Goal: Task Accomplishment & Management: Complete application form

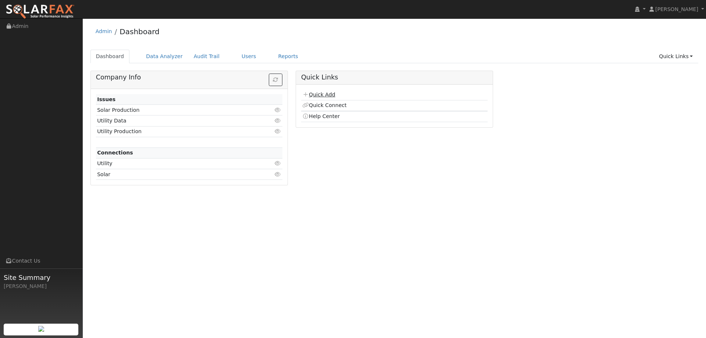
click at [316, 92] on link "Quick Add" at bounding box center [318, 95] width 33 height 6
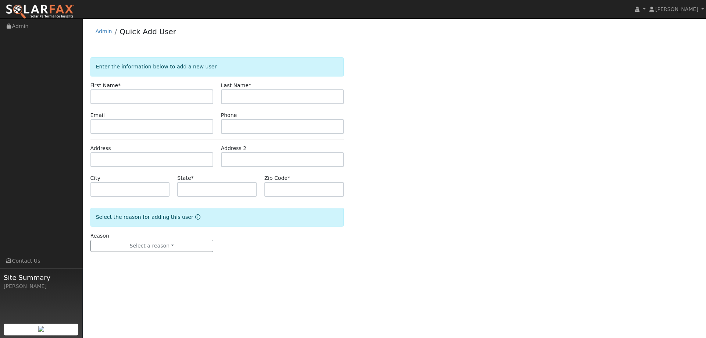
click at [157, 97] on input "text" at bounding box center [151, 96] width 123 height 15
type input "Dennice"
click at [298, 94] on input "text" at bounding box center [282, 96] width 123 height 15
type input "K"
type input "Hartkop"
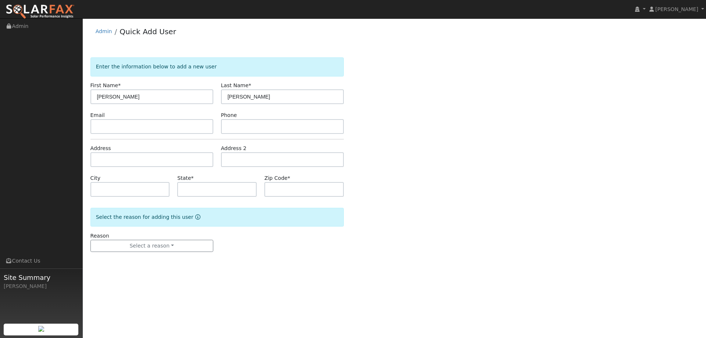
click at [214, 129] on div "Email" at bounding box center [151, 122] width 130 height 22
drag, startPoint x: 205, startPoint y: 126, endPoint x: 212, endPoint y: 124, distance: 7.0
click at [203, 125] on input "text" at bounding box center [151, 126] width 123 height 15
click at [125, 126] on input "text" at bounding box center [151, 126] width 123 height 15
paste input "hartkopfamily@sbcglobal.net"
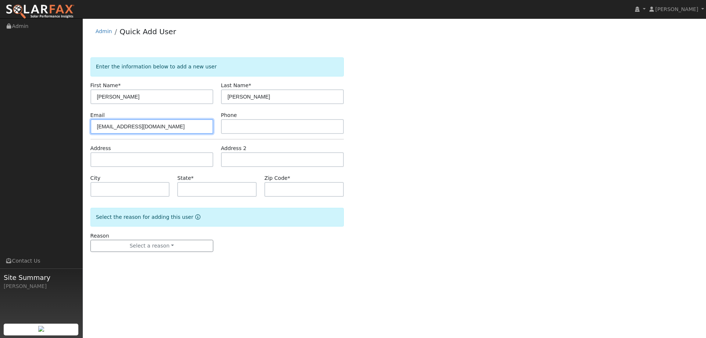
type input "hartkopfamily@sbcglobal.net"
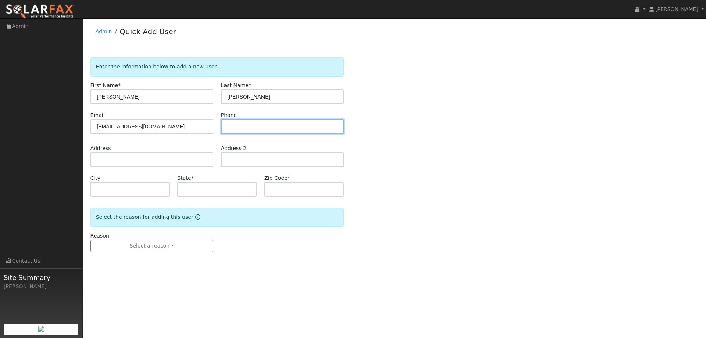
click at [283, 131] on input "text" at bounding box center [282, 126] width 123 height 15
paste input "(707) 330-5521"
type input "(707) 330-5521"
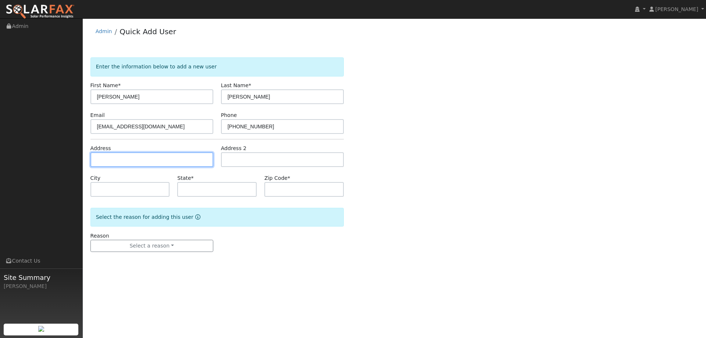
paste input "4930 Rialto Avenue"
click at [183, 159] on input "text" at bounding box center [151, 159] width 123 height 15
type input "4930 Rialto Avenue"
type input "Fairfield"
type input "CA"
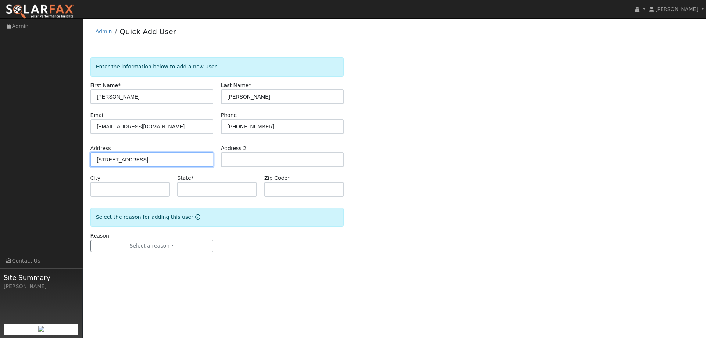
type input "94534"
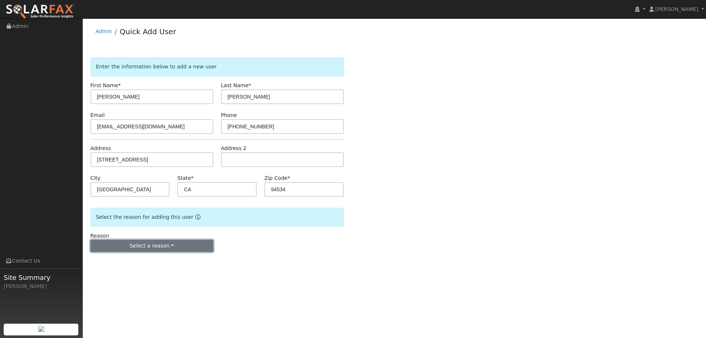
click at [179, 245] on button "Select a reason" at bounding box center [151, 246] width 123 height 12
click at [135, 261] on link "New lead" at bounding box center [131, 261] width 81 height 10
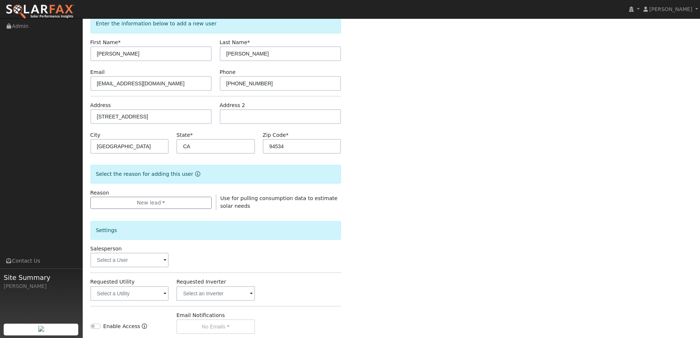
scroll to position [110, 0]
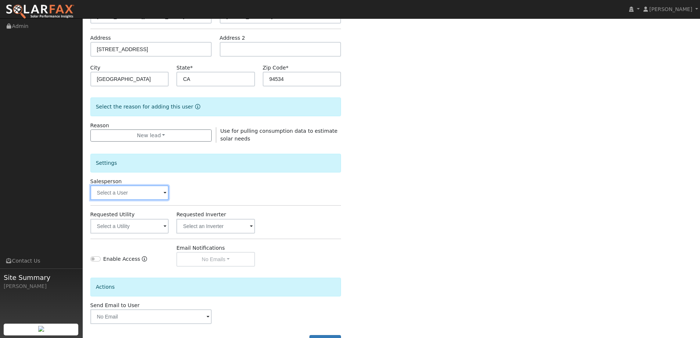
click at [152, 197] on input "text" at bounding box center [129, 192] width 79 height 15
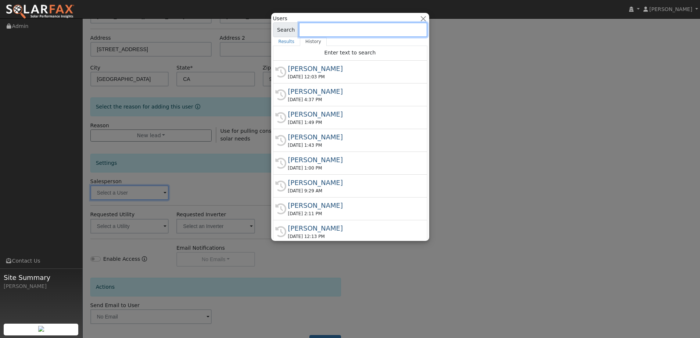
click at [369, 31] on input at bounding box center [363, 29] width 129 height 15
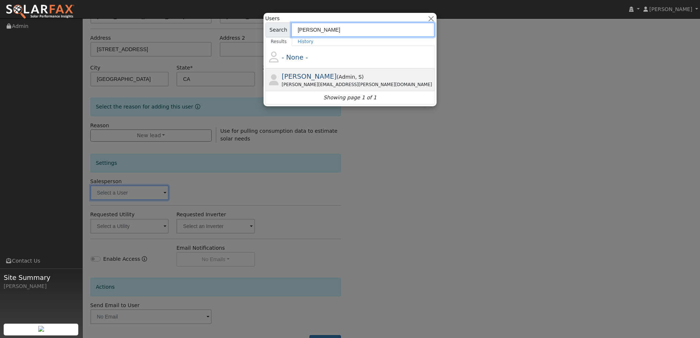
type input "Jon"
click at [359, 73] on div "Jon Landsman ( Admin , S ) Jon.landsman@ambrosesolar.com" at bounding box center [358, 79] width 152 height 17
type input "Jon Landsman"
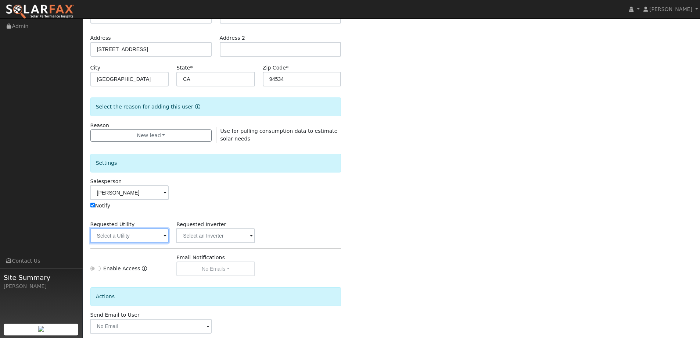
click at [114, 239] on input "text" at bounding box center [129, 235] width 79 height 15
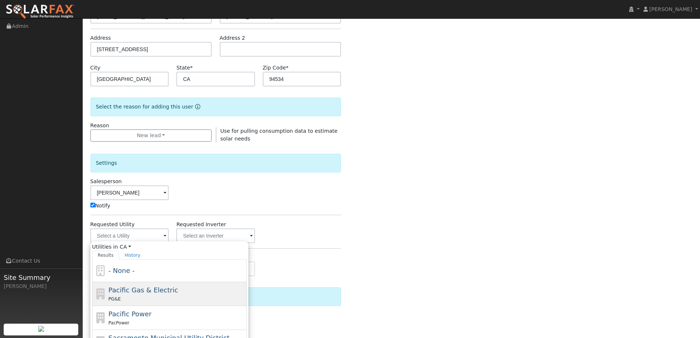
click at [143, 294] on div "Pacific Gas & Electric PG&E" at bounding box center [176, 294] width 136 height 18
type input "Pacific Gas & Electric"
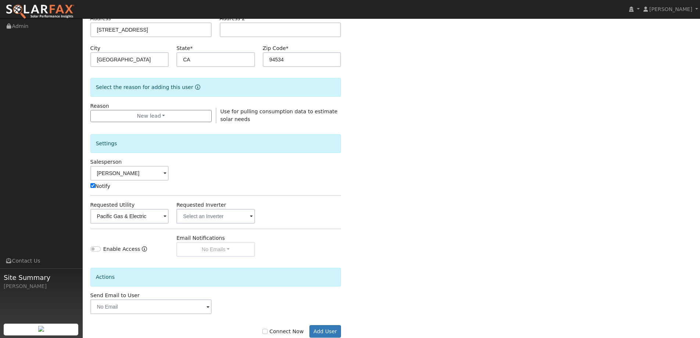
scroll to position [148, 0]
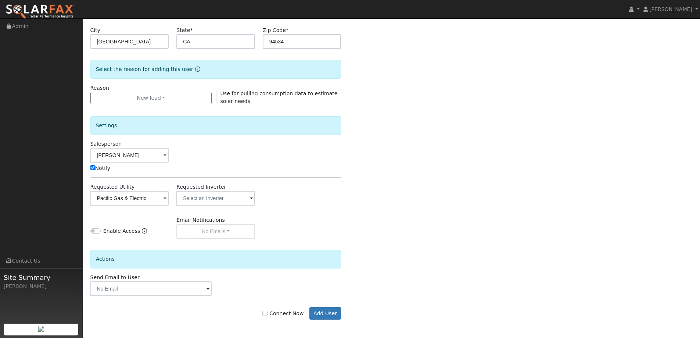
click at [294, 315] on label "Connect Now" at bounding box center [282, 314] width 41 height 8
click at [268, 315] on input "Connect Now" at bounding box center [264, 313] width 5 height 5
checkbox input "true"
click at [324, 309] on button "Add User" at bounding box center [326, 313] width 32 height 12
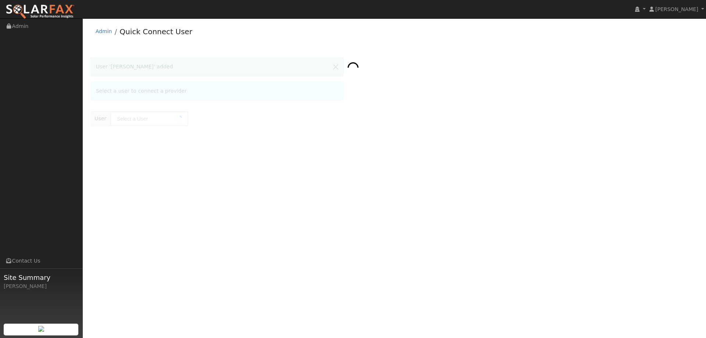
type input "[PERSON_NAME]"
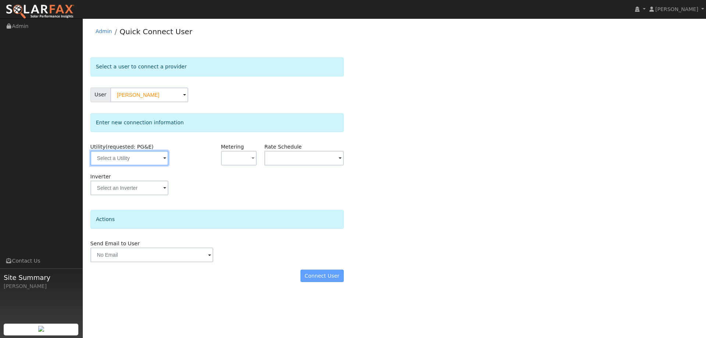
click at [150, 157] on input "text" at bounding box center [129, 158] width 78 height 15
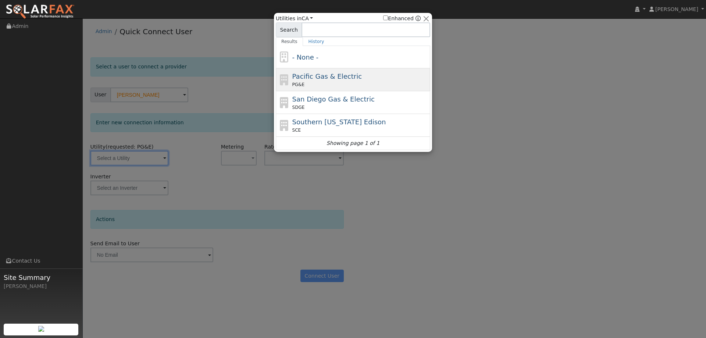
click at [330, 76] on span "Pacific Gas & Electric" at bounding box center [326, 76] width 69 height 8
type input "PG&E"
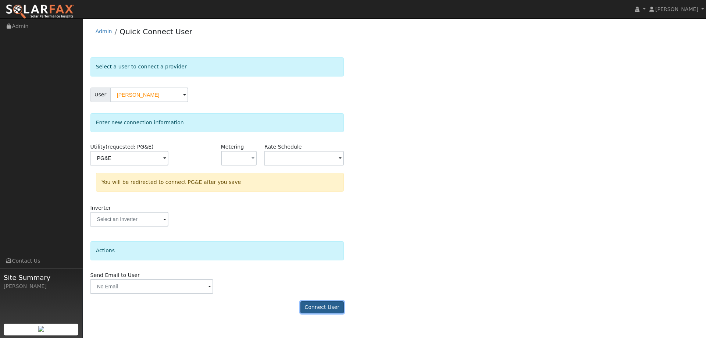
click at [326, 307] on button "Connect User" at bounding box center [321, 307] width 43 height 12
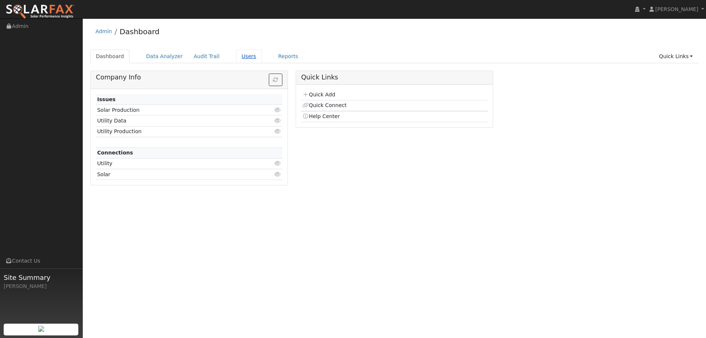
click at [237, 57] on link "Users" at bounding box center [249, 57] width 26 height 14
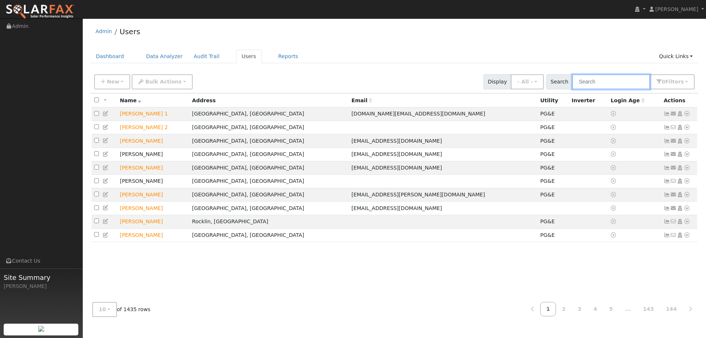
click at [626, 81] on input "text" at bounding box center [611, 81] width 78 height 15
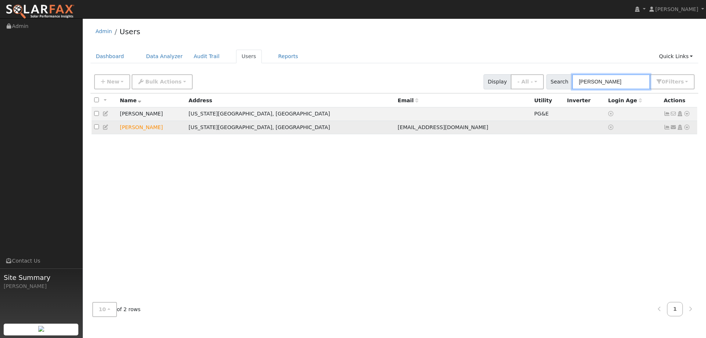
type input "[PERSON_NAME]"
click at [687, 129] on icon at bounding box center [686, 127] width 7 height 5
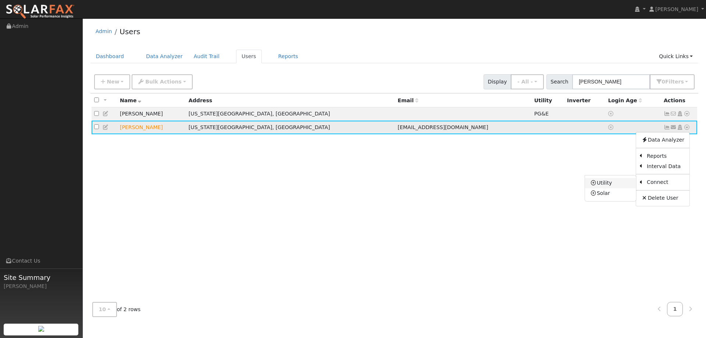
click at [605, 182] on link "Utility" at bounding box center [610, 183] width 51 height 10
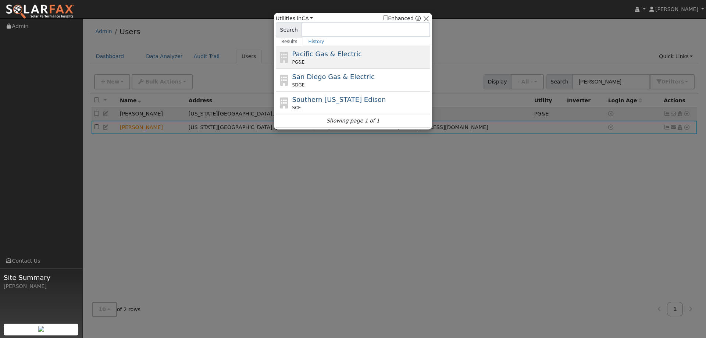
click at [325, 58] on div "Pacific Gas & Electric PG&E" at bounding box center [360, 57] width 136 height 17
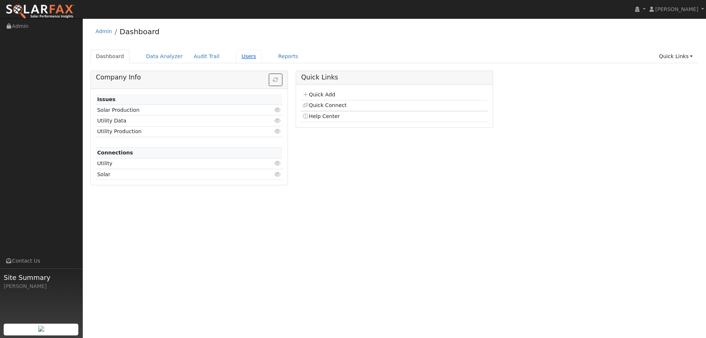
click at [239, 56] on link "Users" at bounding box center [249, 57] width 26 height 14
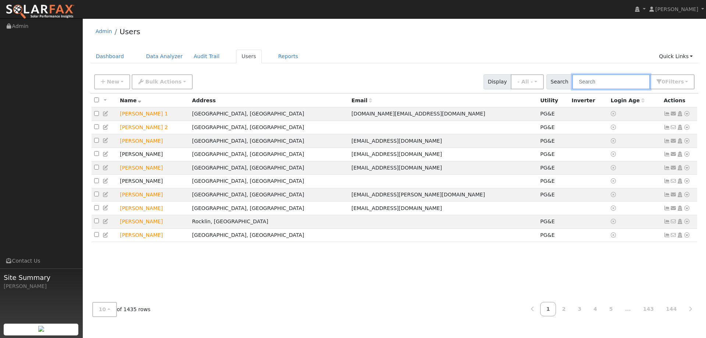
click at [587, 83] on input "text" at bounding box center [611, 81] width 78 height 15
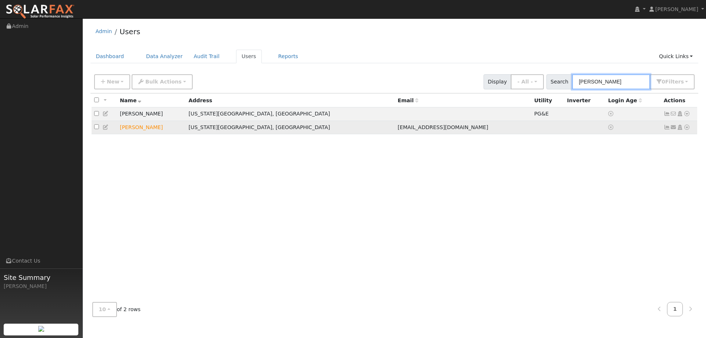
type input "Goldman"
click at [689, 129] on icon at bounding box center [686, 127] width 7 height 5
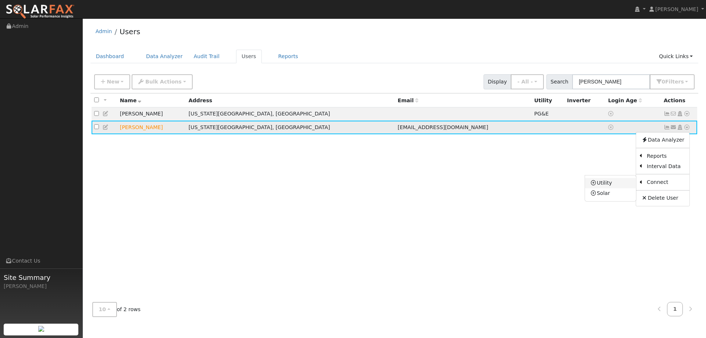
click at [623, 185] on link "Utility" at bounding box center [610, 183] width 51 height 10
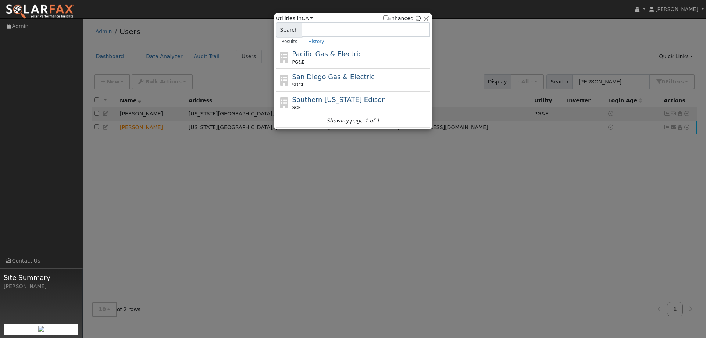
click at [351, 51] on span "Pacific Gas & Electric" at bounding box center [326, 54] width 69 height 8
